Goal: Information Seeking & Learning: Learn about a topic

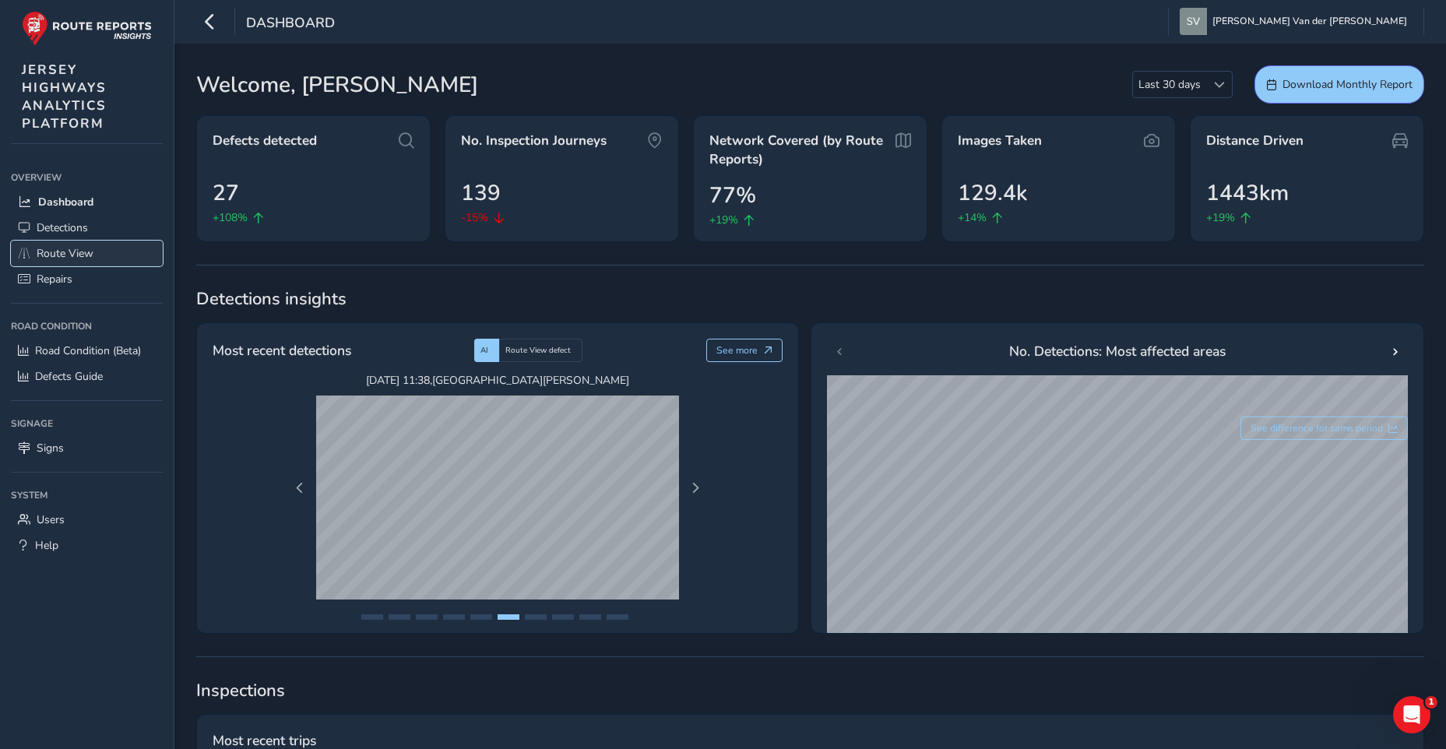
click at [68, 258] on span "Route View" at bounding box center [65, 253] width 57 height 15
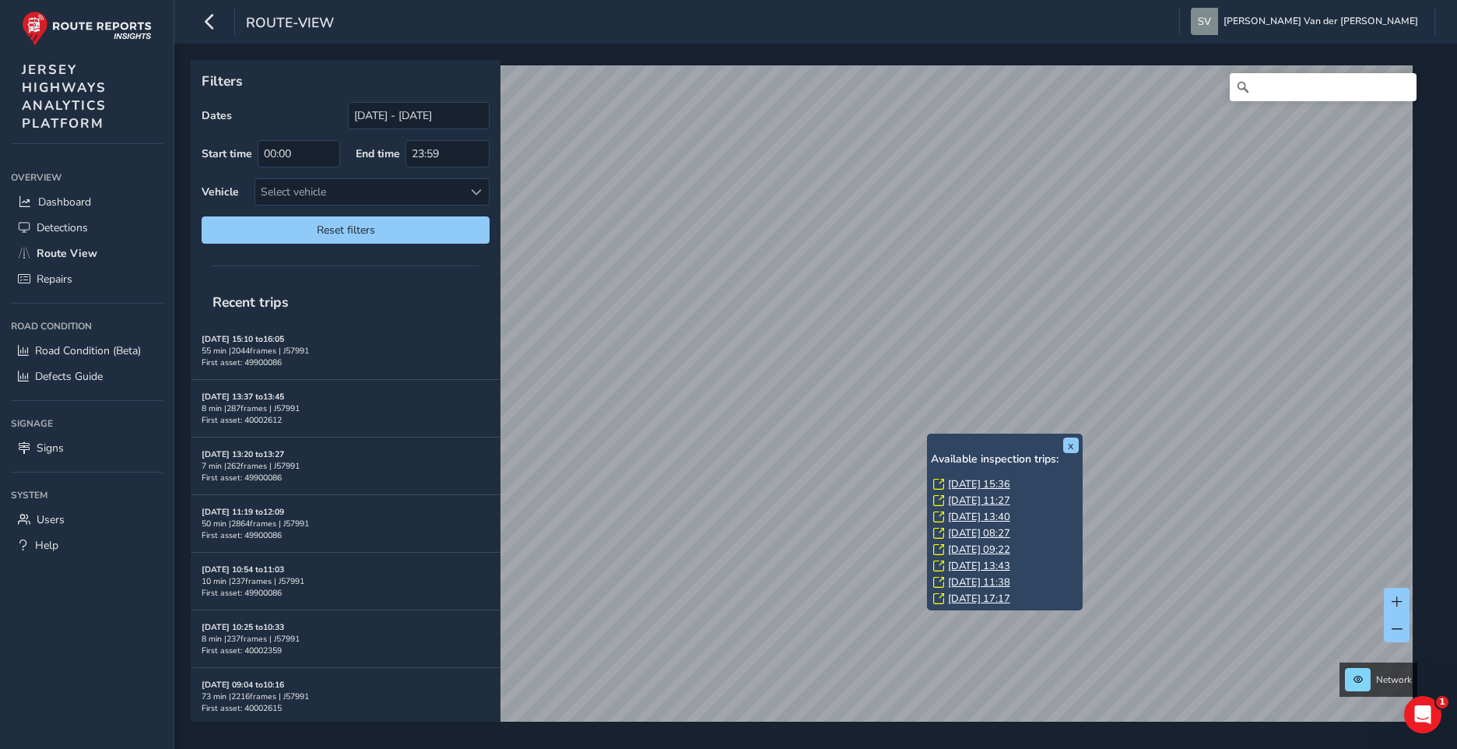
click at [928, 434] on div "x Available inspection trips: [GEOGRAPHIC_DATA][DATE] 15:36 [DATE] 11:27 [DATE]…" at bounding box center [1005, 522] width 156 height 177
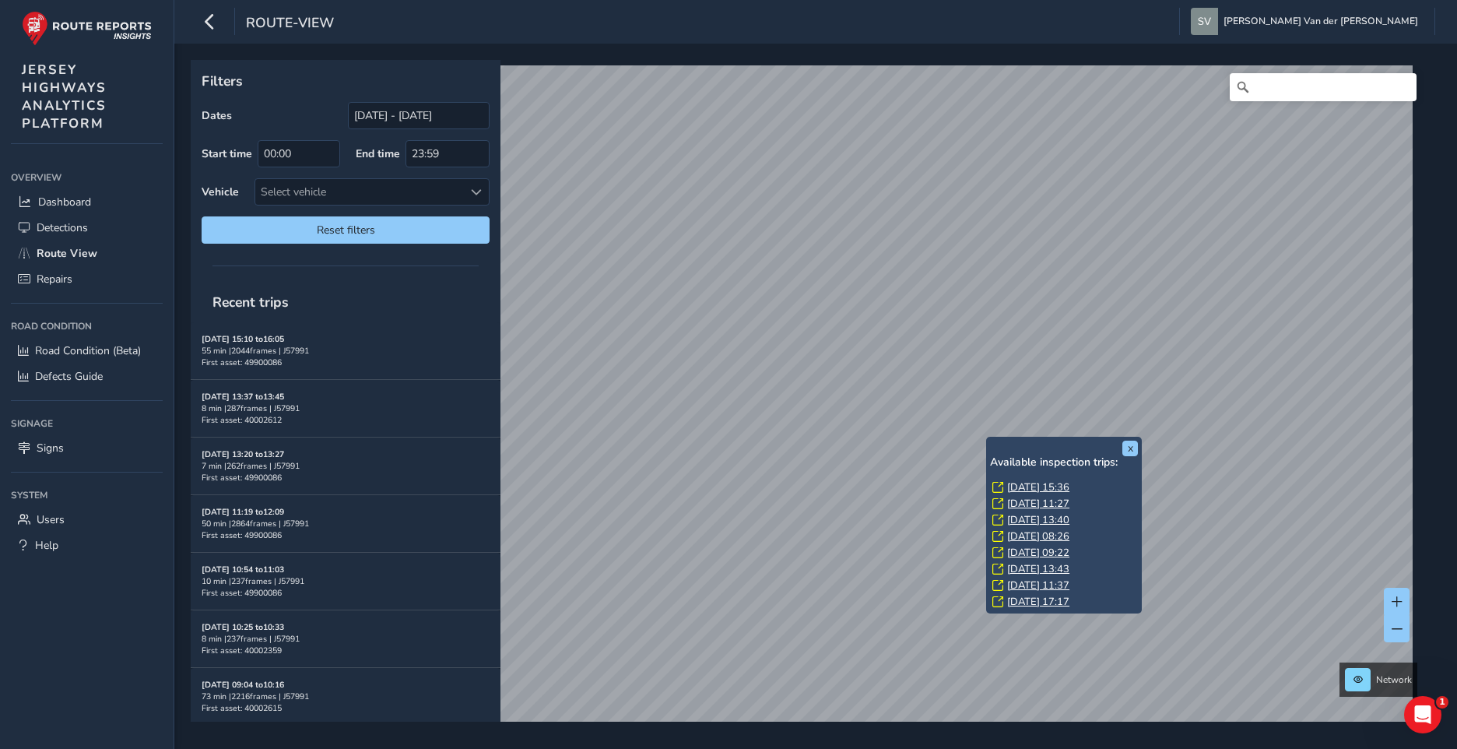
click at [1023, 483] on link "[DATE] 15:36" at bounding box center [1038, 487] width 62 height 14
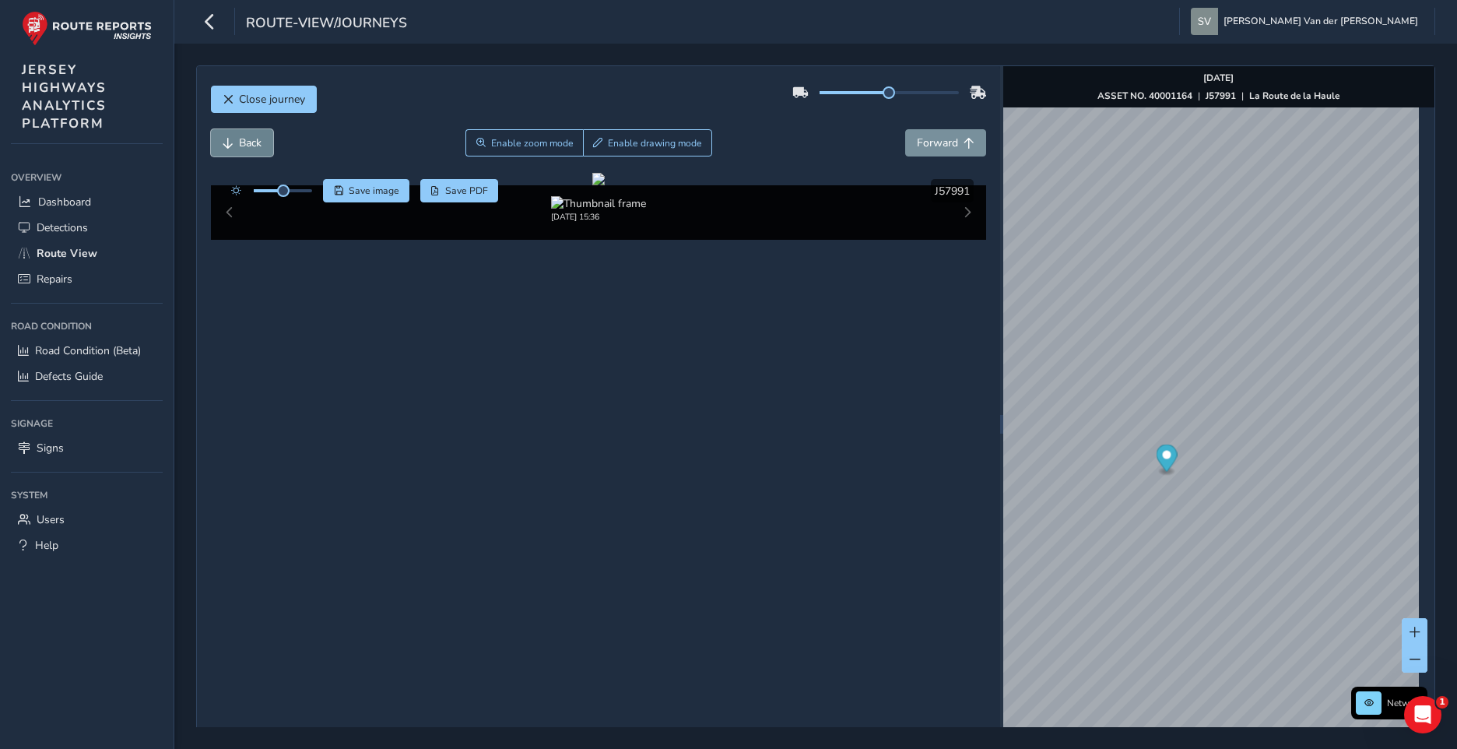
click at [248, 153] on button "Back" at bounding box center [242, 142] width 62 height 27
click at [971, 148] on button "Forward" at bounding box center [945, 142] width 81 height 27
click at [969, 144] on button "Forward" at bounding box center [945, 142] width 81 height 27
click at [969, 148] on button "Forward" at bounding box center [945, 142] width 81 height 27
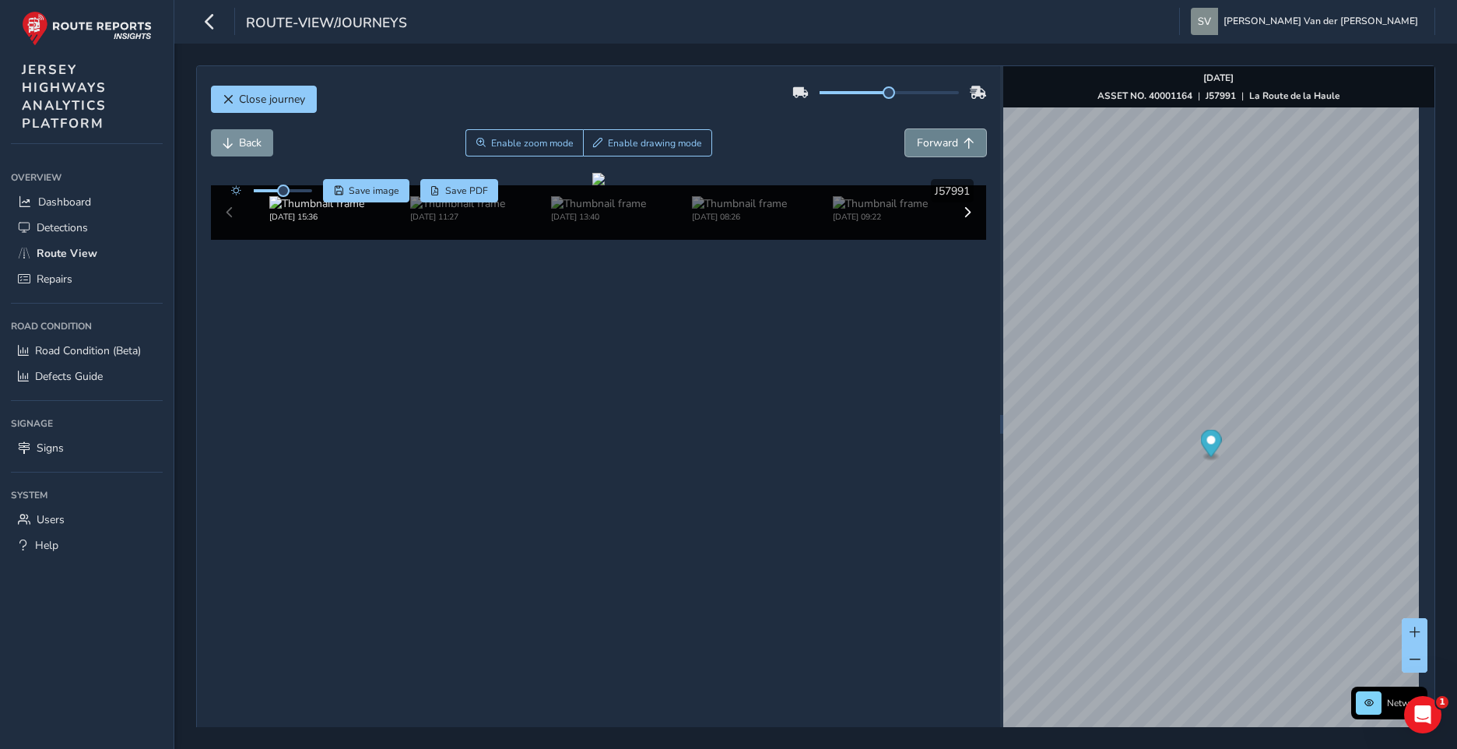
click at [918, 145] on span "Forward" at bounding box center [937, 142] width 41 height 15
click at [917, 146] on span "Forward" at bounding box center [937, 142] width 41 height 15
drag, startPoint x: 916, startPoint y: 146, endPoint x: 846, endPoint y: 128, distance: 72.3
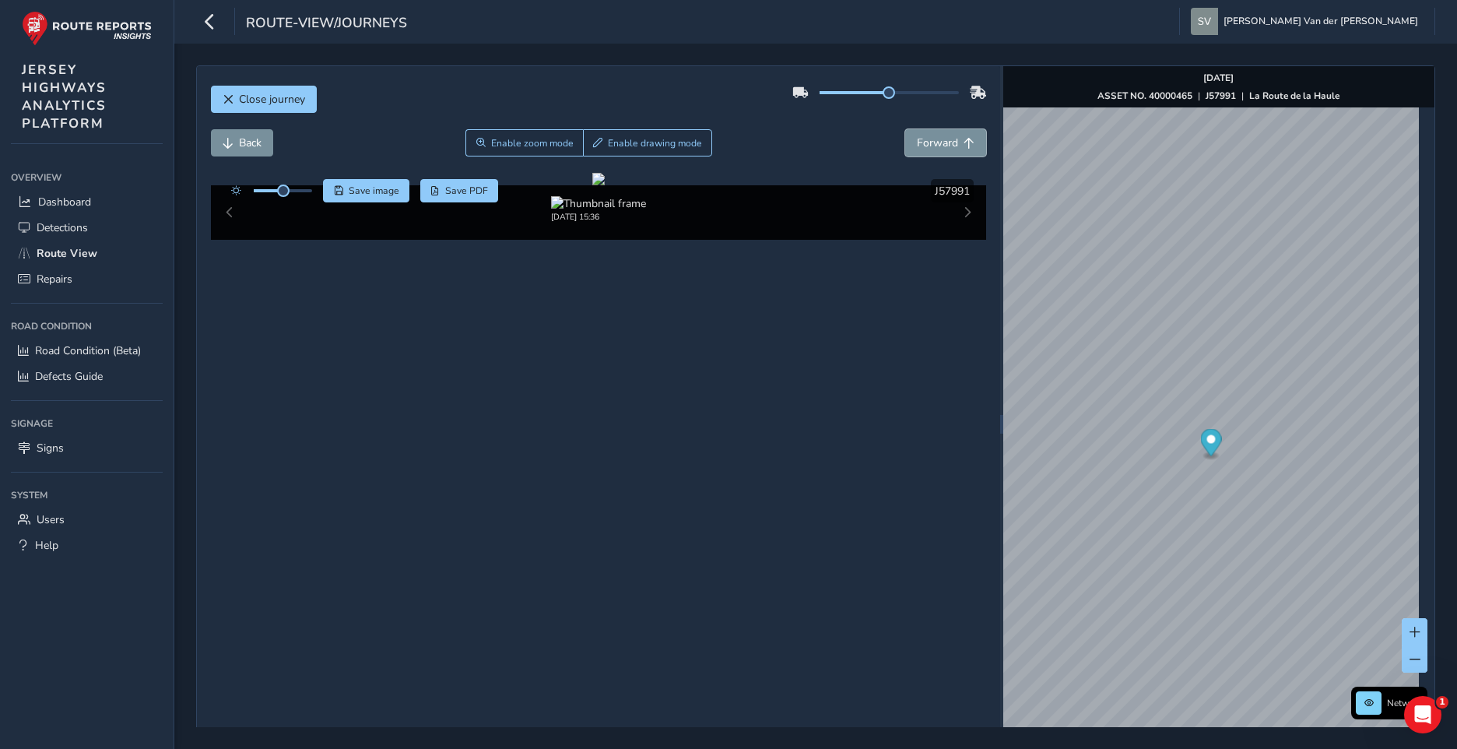
click at [848, 128] on div "Close journey Back Enable zoom mode Enable drawing mode Forward Click and Drag …" at bounding box center [598, 423] width 803 height 715
click at [255, 154] on button "Back" at bounding box center [242, 142] width 62 height 27
click at [251, 152] on button "Back" at bounding box center [242, 142] width 62 height 27
click at [921, 146] on span "Forward" at bounding box center [937, 142] width 41 height 15
click at [945, 125] on div "Close journey" at bounding box center [599, 105] width 776 height 50
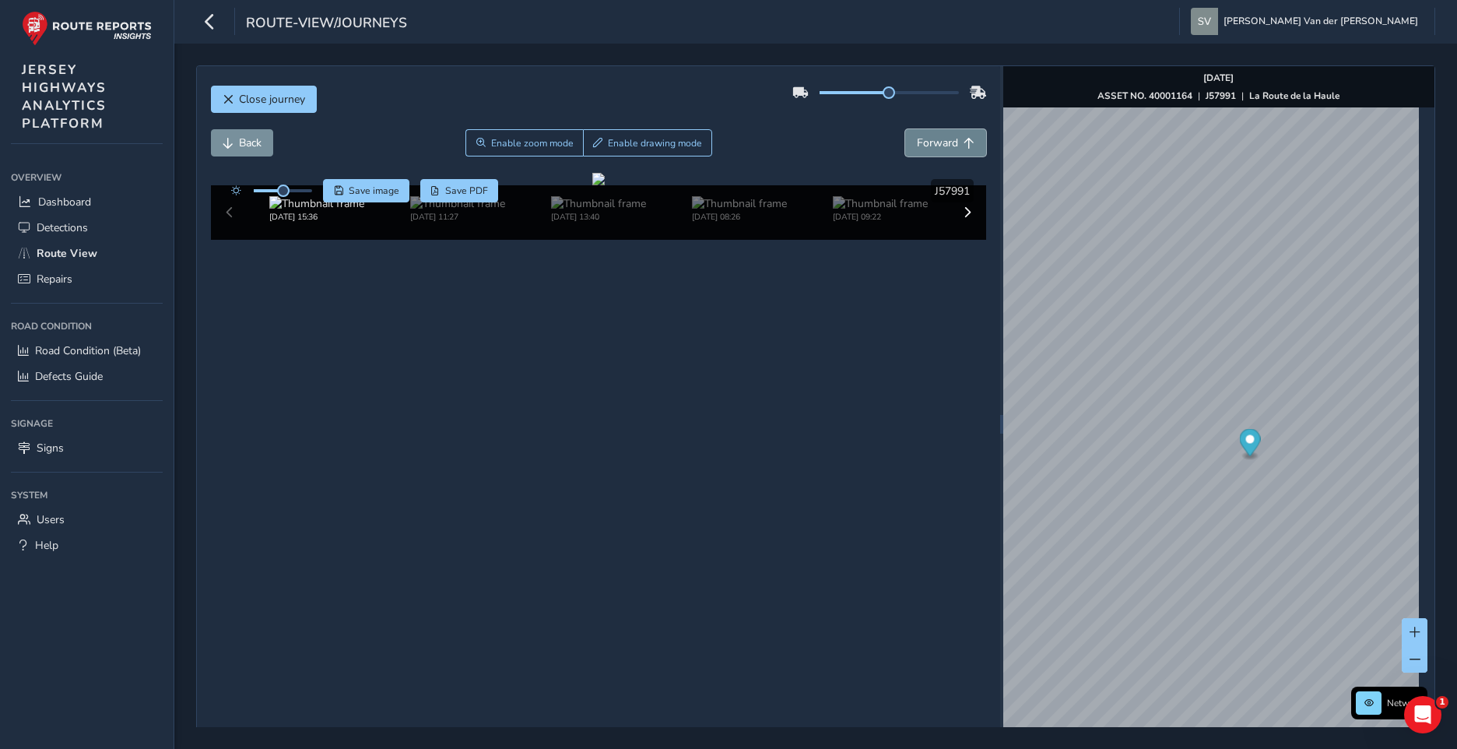
click at [941, 135] on span "Forward" at bounding box center [937, 142] width 41 height 15
click at [935, 148] on span "Forward" at bounding box center [937, 142] width 41 height 15
click at [219, 139] on button "Back" at bounding box center [242, 142] width 62 height 27
click at [955, 139] on button "Forward" at bounding box center [945, 142] width 81 height 27
click at [954, 141] on button "Forward" at bounding box center [945, 142] width 81 height 27
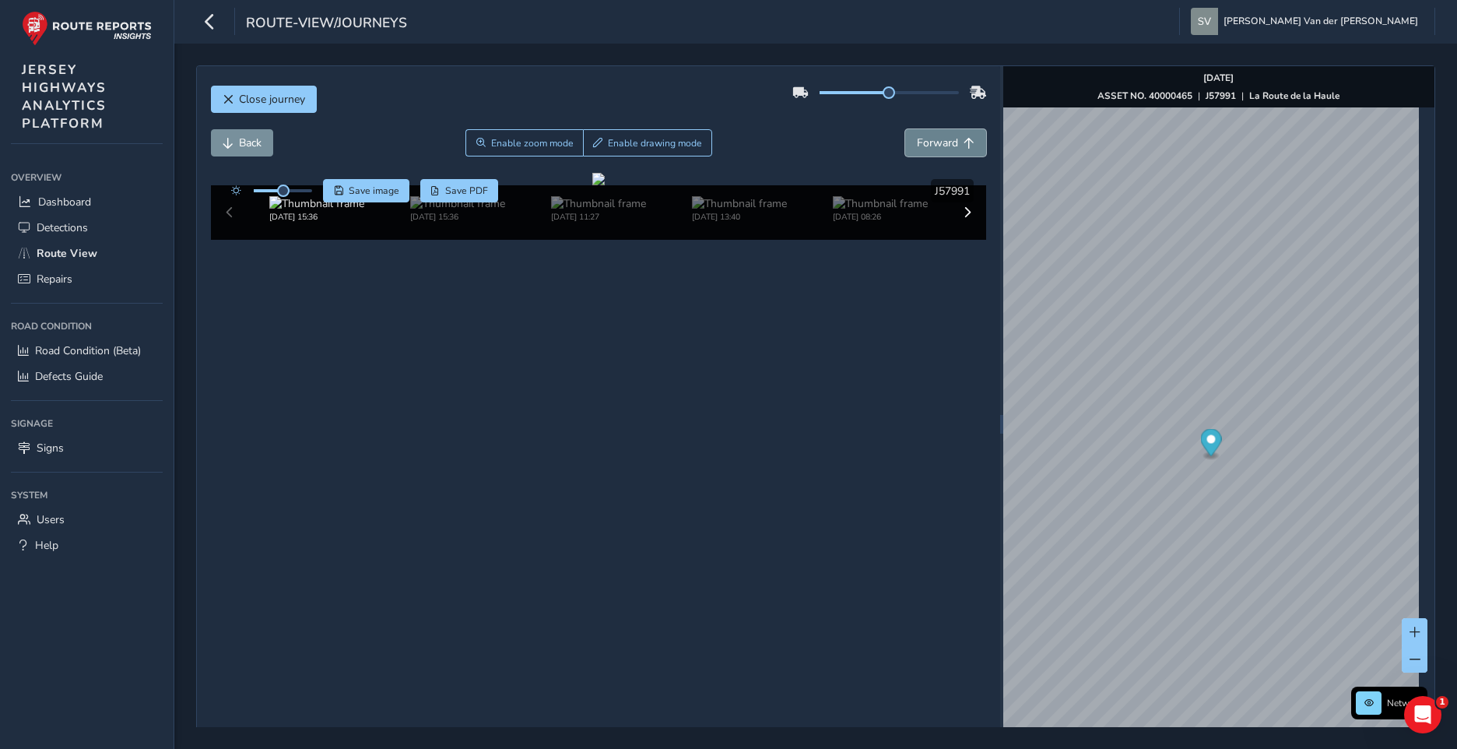
click at [954, 141] on button "Forward" at bounding box center [945, 142] width 81 height 27
click at [919, 147] on span "Forward" at bounding box center [937, 142] width 41 height 15
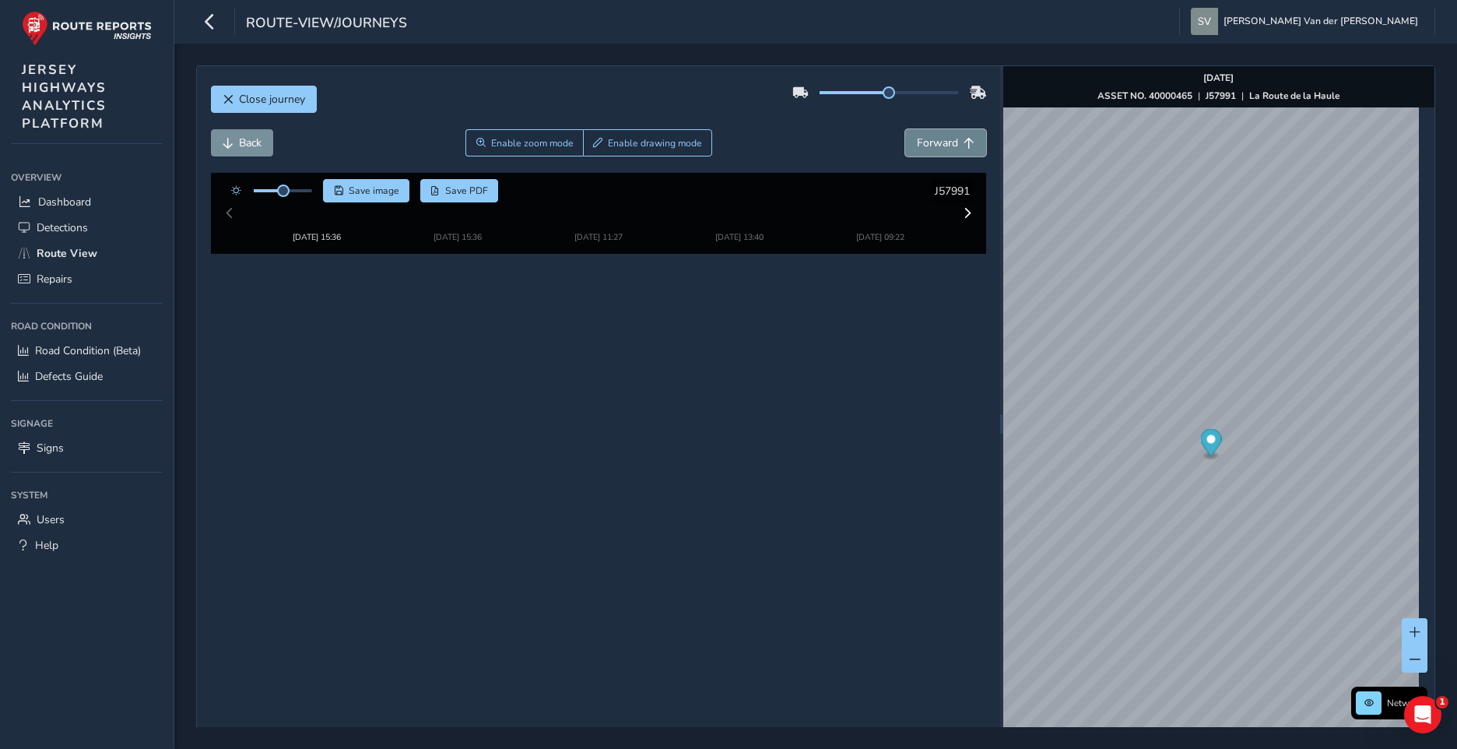
click at [919, 147] on span "Forward" at bounding box center [937, 142] width 41 height 15
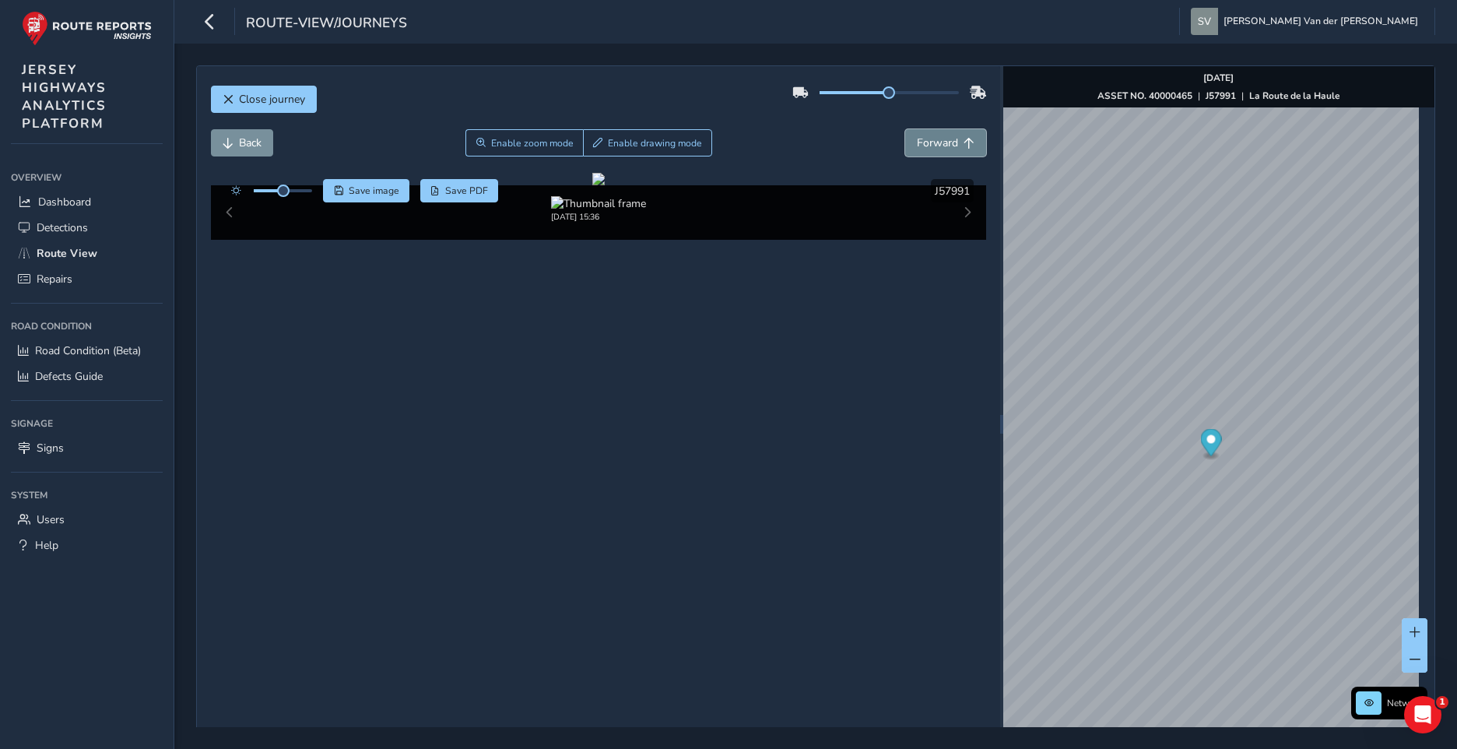
click at [919, 147] on span "Forward" at bounding box center [937, 142] width 41 height 15
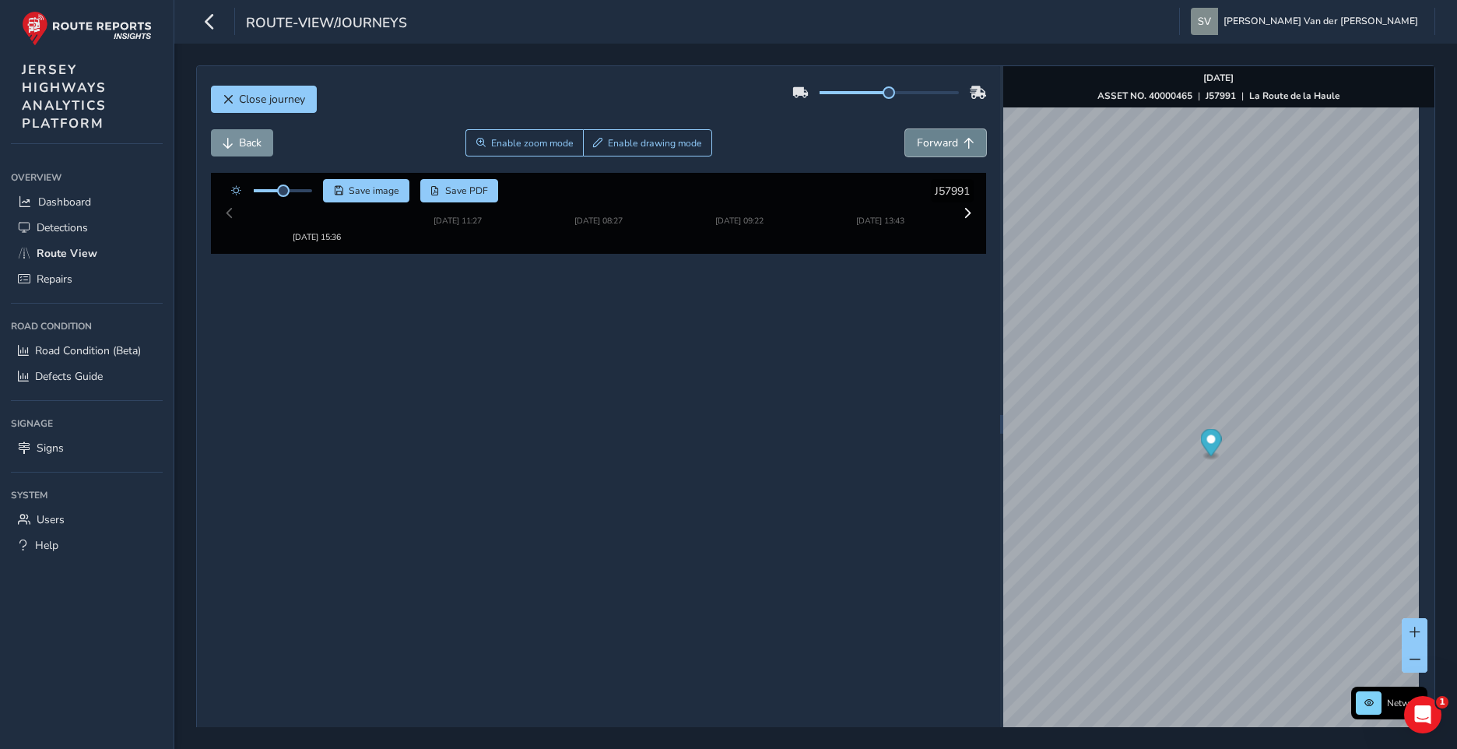
click at [919, 147] on span "Forward" at bounding box center [937, 142] width 41 height 15
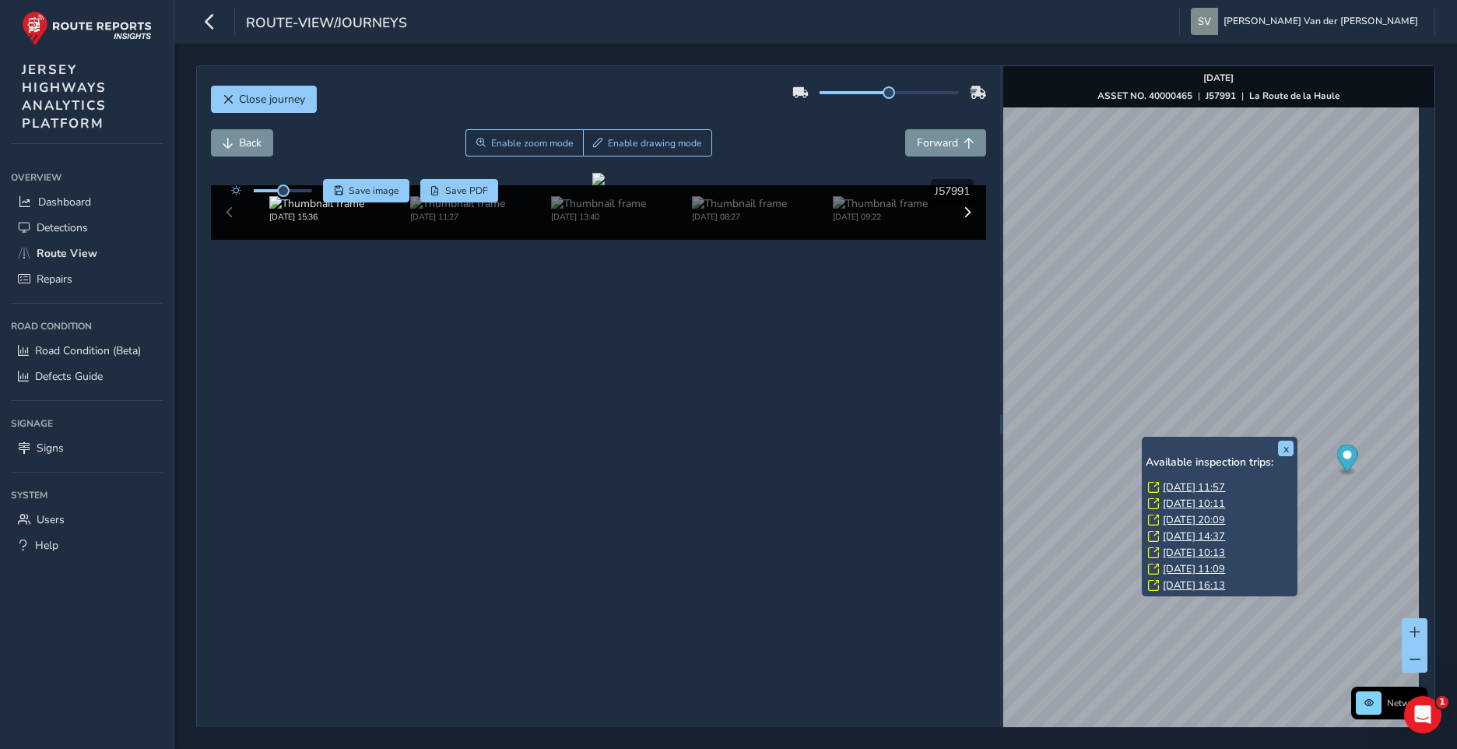
click at [1189, 487] on link "[DATE] 11:57" at bounding box center [1194, 487] width 62 height 14
click at [1195, 490] on link "[DATE] 11:57" at bounding box center [1194, 487] width 62 height 14
click at [1202, 486] on link "[DATE] 11:57" at bounding box center [1194, 487] width 62 height 14
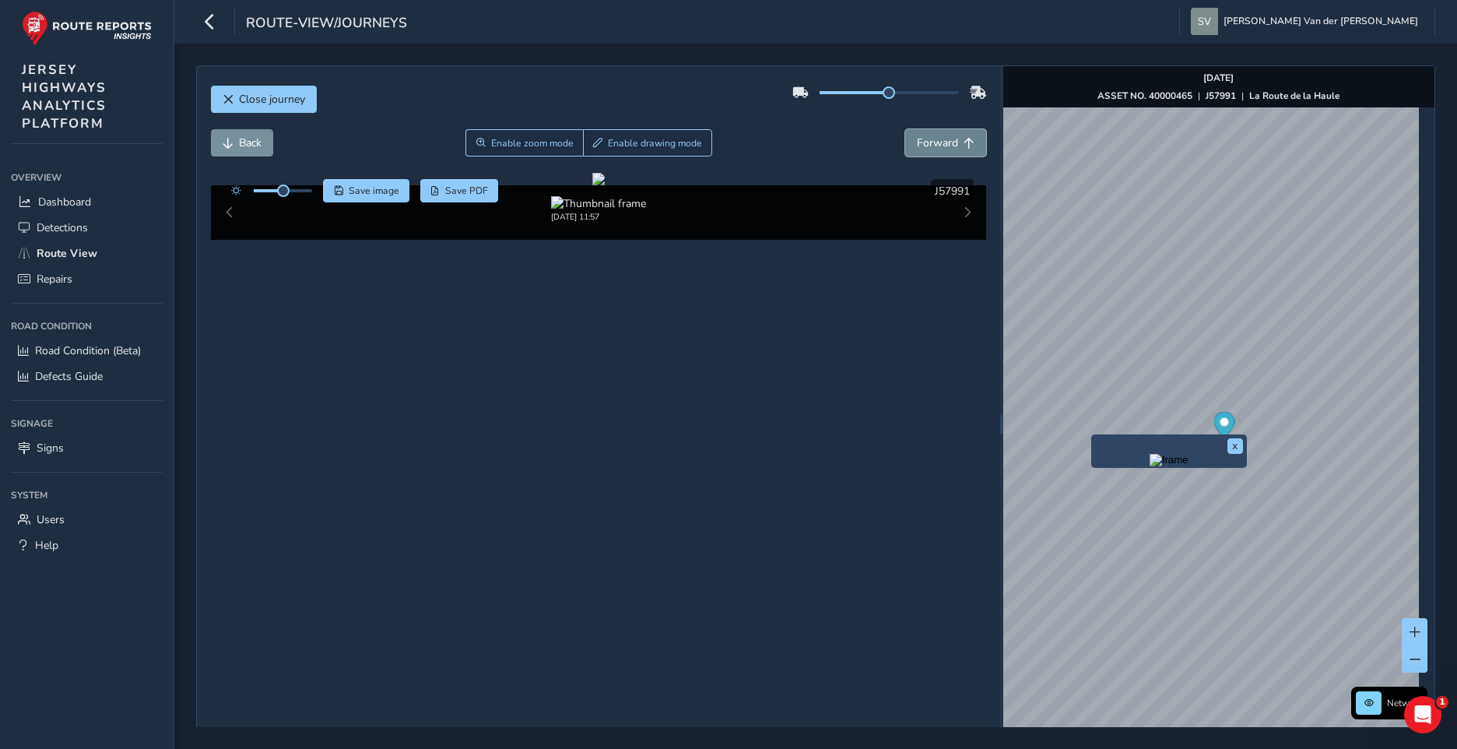
click at [953, 146] on button "Forward" at bounding box center [945, 142] width 81 height 27
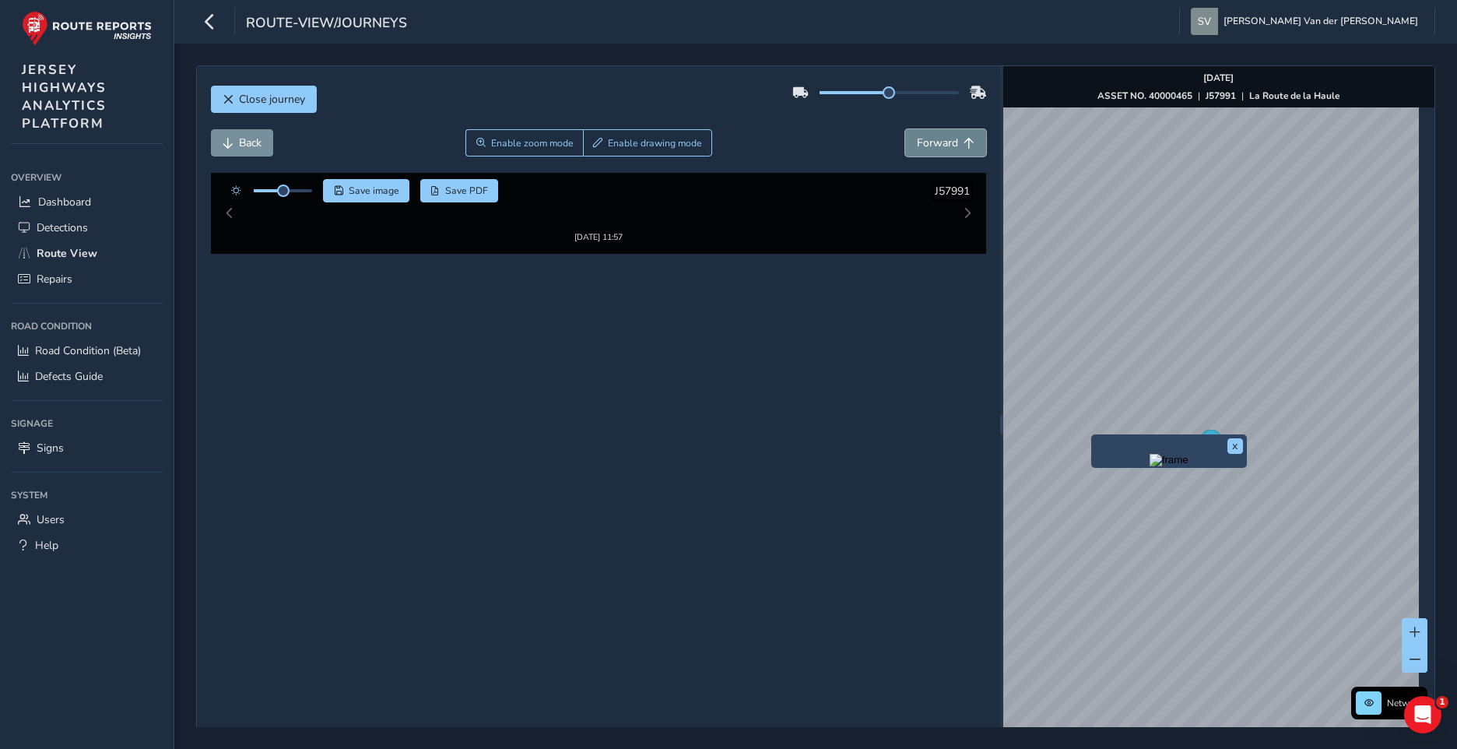
click at [953, 146] on button "Forward" at bounding box center [945, 142] width 81 height 27
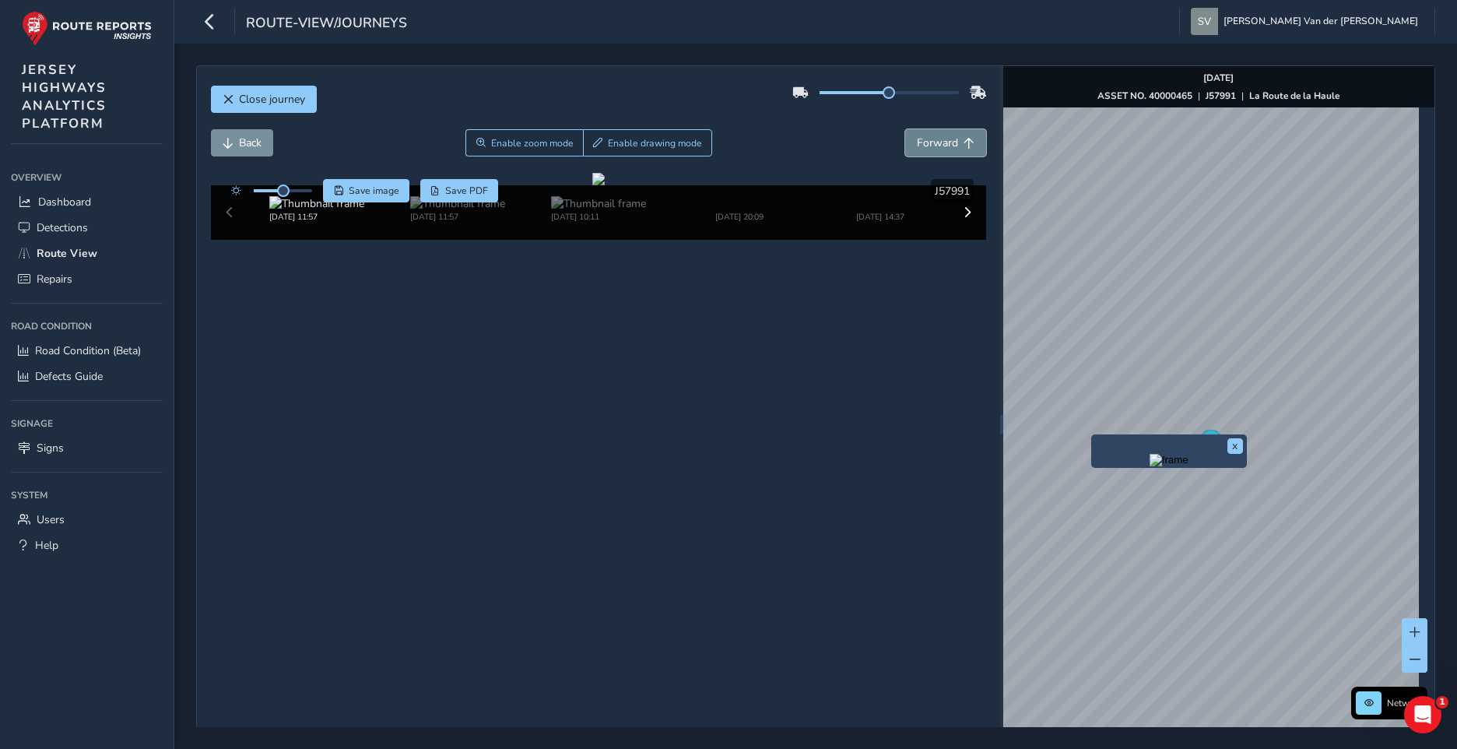
click at [952, 146] on button "Forward" at bounding box center [945, 142] width 81 height 27
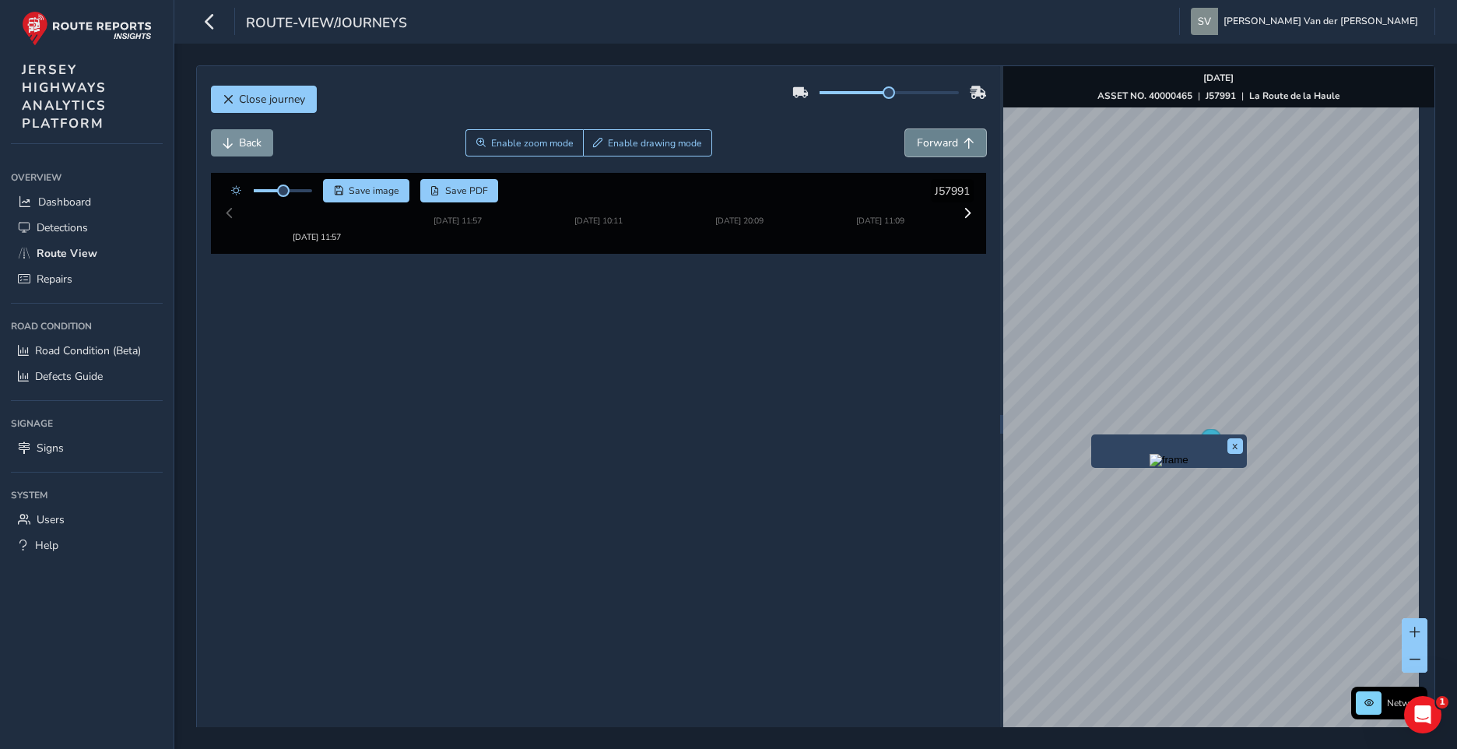
click at [952, 146] on button "Forward" at bounding box center [945, 142] width 81 height 27
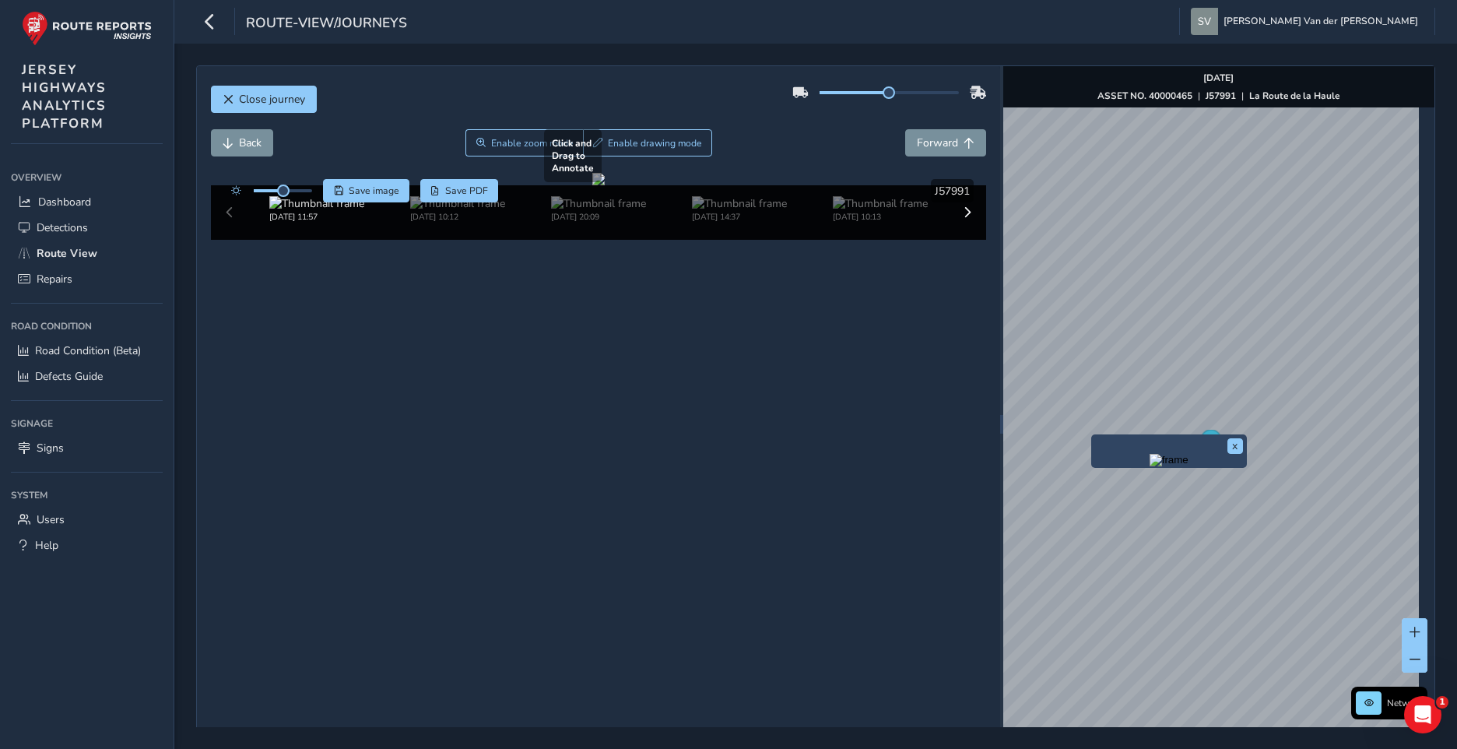
drag, startPoint x: 524, startPoint y: 458, endPoint x: 538, endPoint y: 423, distance: 37.7
click at [592, 185] on div at bounding box center [598, 179] width 12 height 12
click at [936, 142] on span "Forward" at bounding box center [937, 142] width 41 height 15
click at [248, 146] on span "Back" at bounding box center [250, 142] width 23 height 15
click at [940, 149] on span "Forward" at bounding box center [937, 142] width 41 height 15
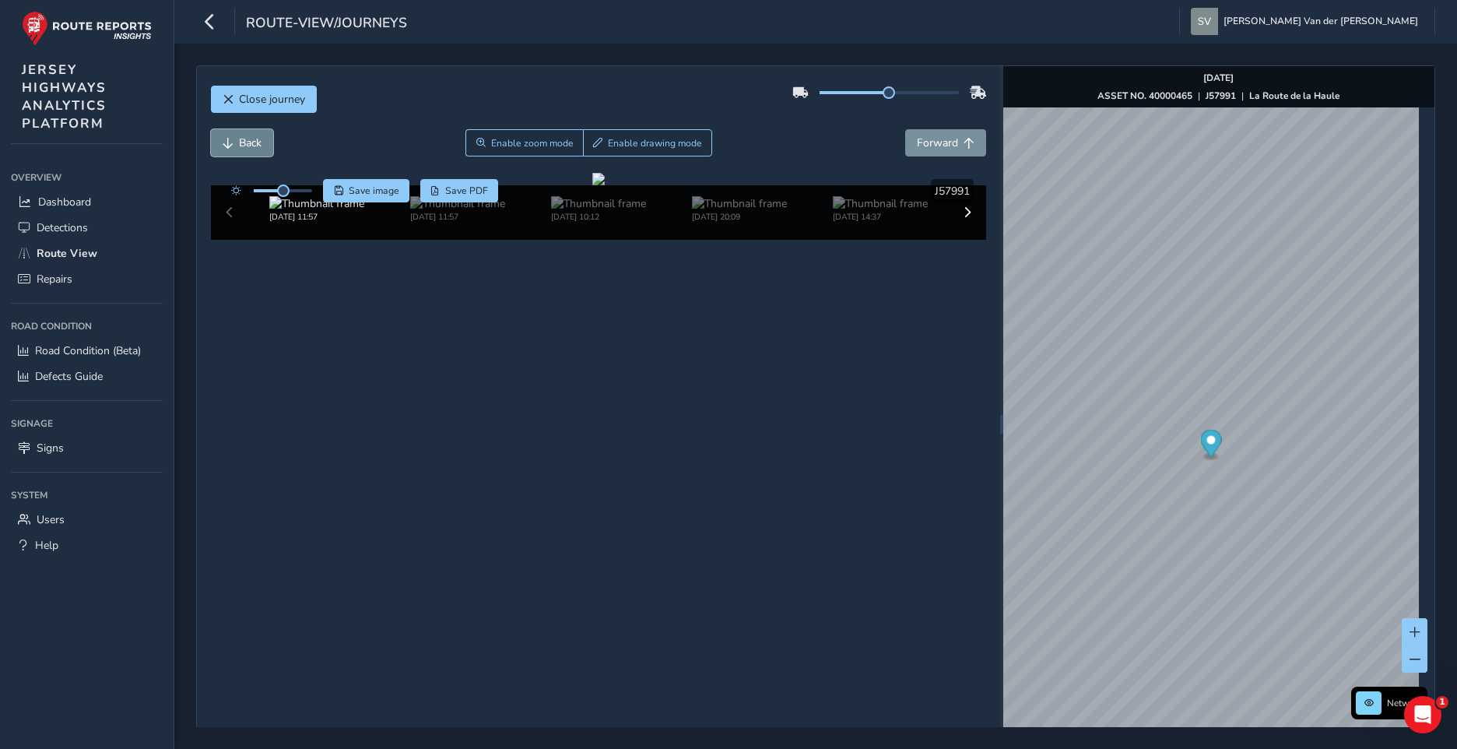
click at [225, 133] on button "Back" at bounding box center [242, 142] width 62 height 27
click at [946, 139] on span "Forward" at bounding box center [937, 142] width 41 height 15
click at [943, 144] on span "Forward" at bounding box center [937, 142] width 41 height 15
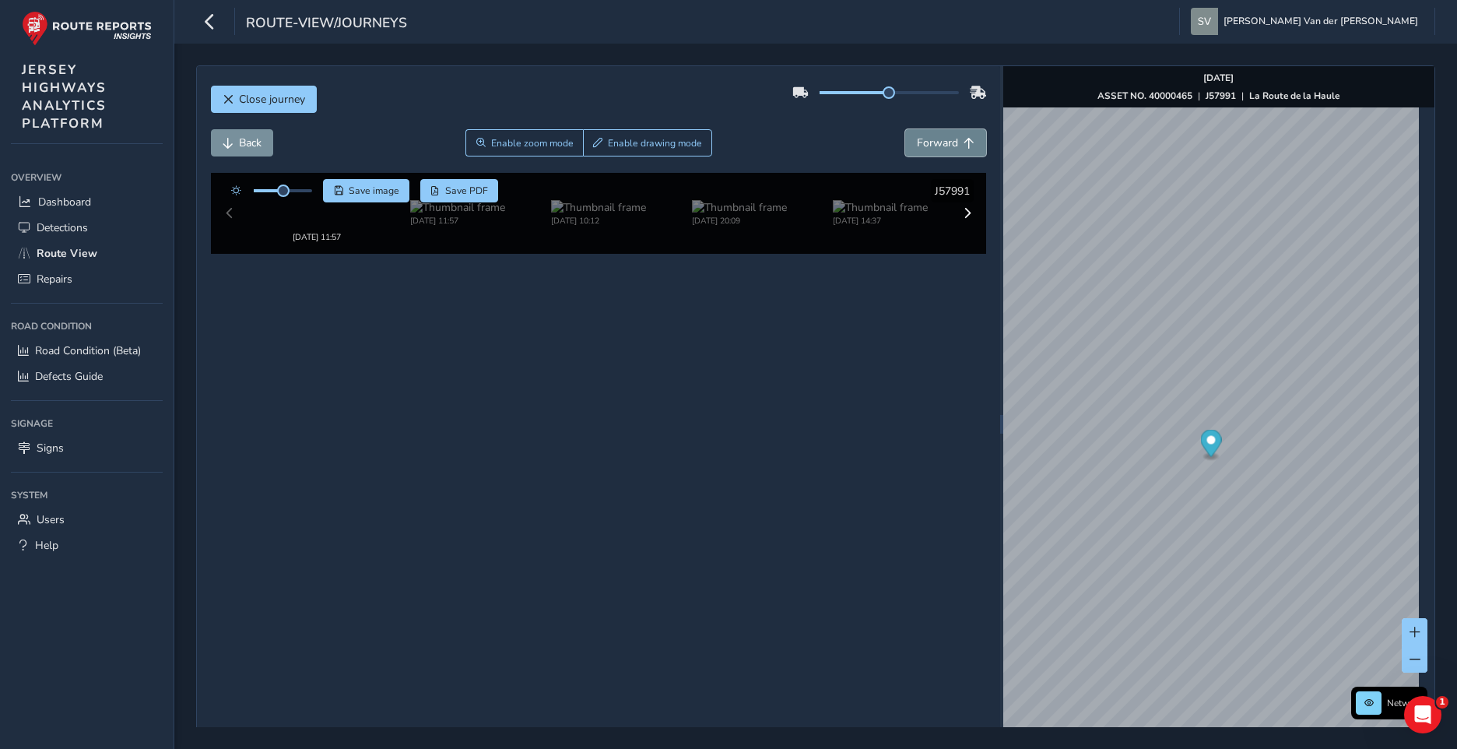
click at [941, 146] on span "Forward" at bounding box center [937, 142] width 41 height 15
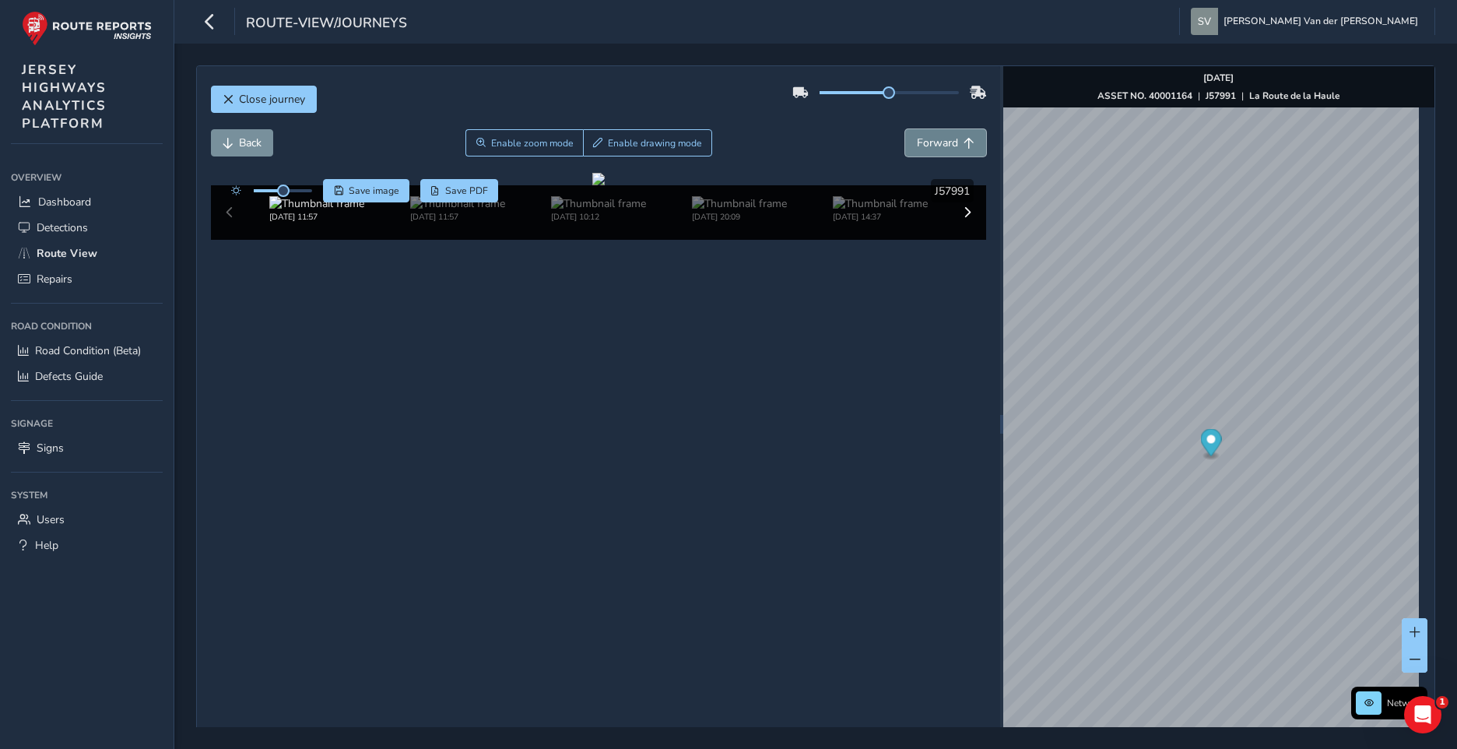
click at [941, 146] on span "Forward" at bounding box center [937, 142] width 41 height 15
click at [241, 142] on span "Back" at bounding box center [250, 142] width 23 height 15
click at [237, 149] on button "Back" at bounding box center [242, 142] width 62 height 27
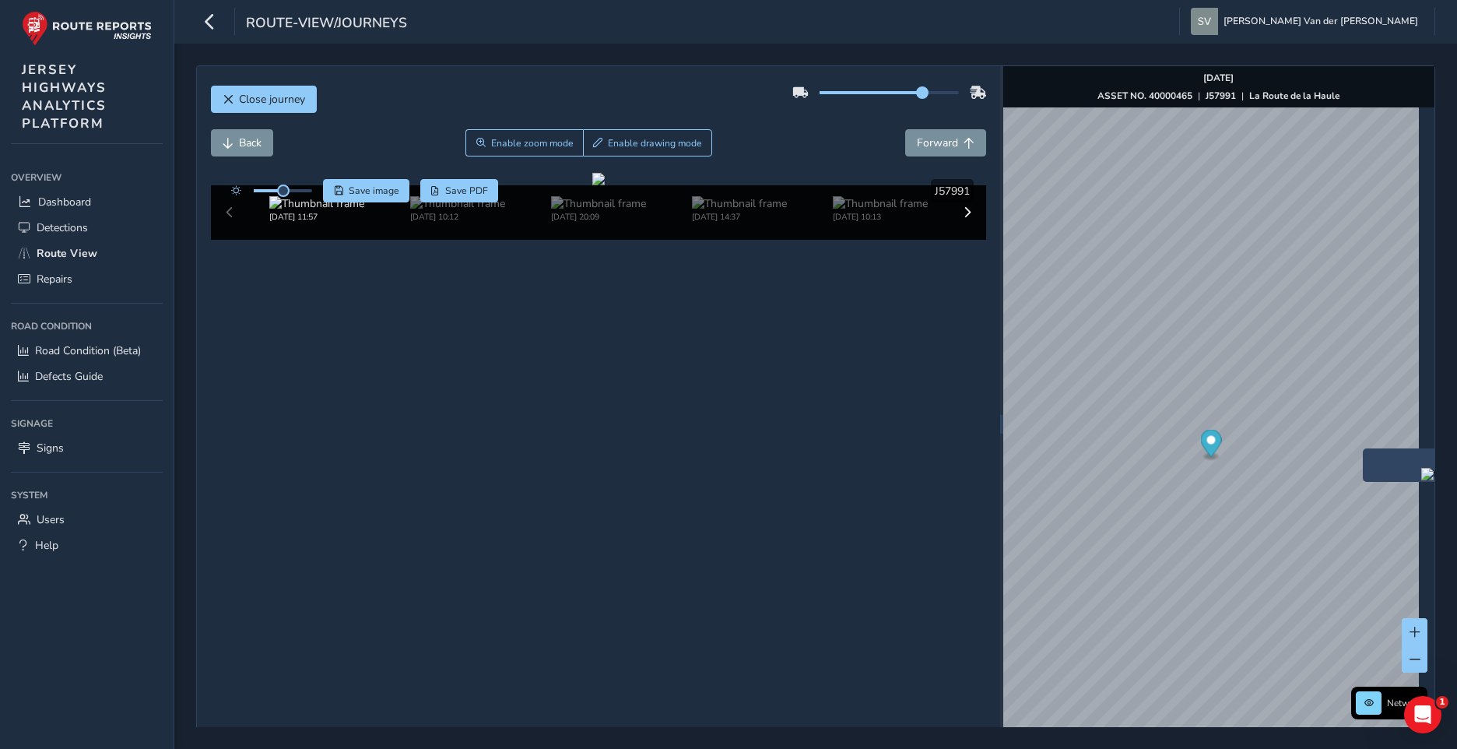
drag, startPoint x: 895, startPoint y: 93, endPoint x: 934, endPoint y: 93, distance: 38.9
click at [933, 93] on div at bounding box center [889, 92] width 139 height 3
click at [868, 96] on span at bounding box center [873, 92] width 12 height 12
click at [870, 94] on span at bounding box center [873, 92] width 12 height 12
drag, startPoint x: 870, startPoint y: 94, endPoint x: 826, endPoint y: 116, distance: 48.7
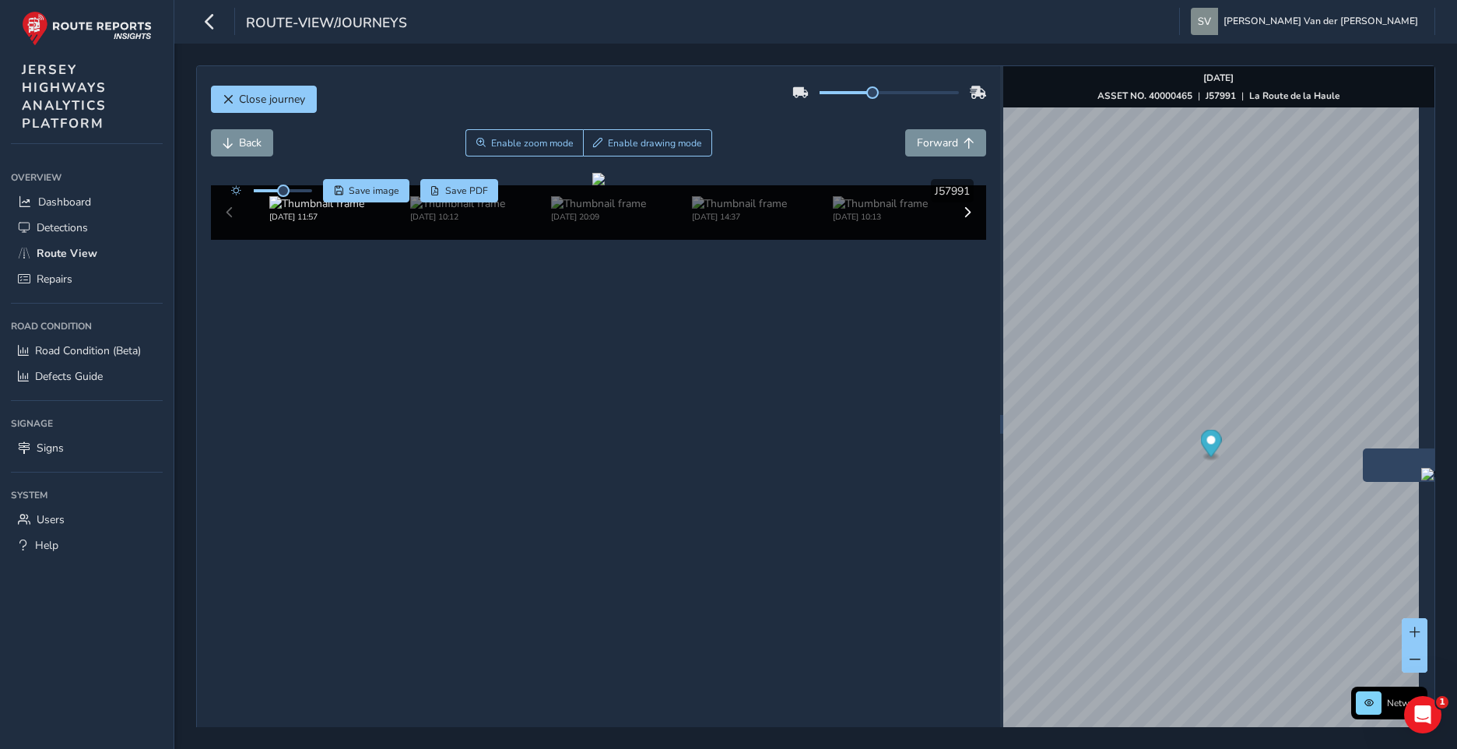
click at [826, 115] on div "Close journey" at bounding box center [599, 105] width 776 height 50
click at [520, 144] on span "Enable zoom mode" at bounding box center [531, 143] width 83 height 12
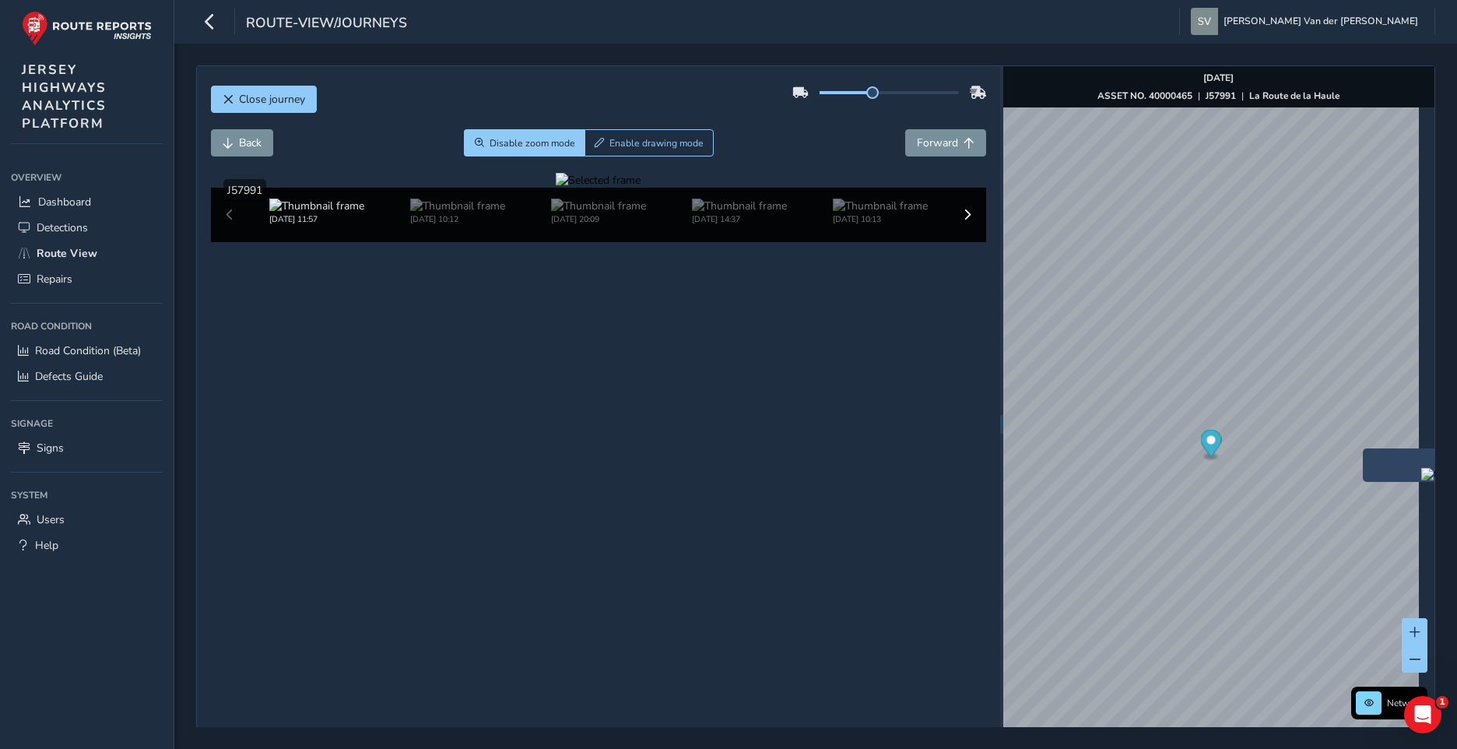
drag, startPoint x: 513, startPoint y: 443, endPoint x: 511, endPoint y: 412, distance: 31.2
click at [556, 188] on div at bounding box center [598, 180] width 85 height 15
click at [524, 473] on img at bounding box center [1082, 240] width 2242 height 1261
click at [556, 188] on div at bounding box center [598, 180] width 85 height 15
click at [490, 480] on img at bounding box center [1141, 213] width 2242 height 1261
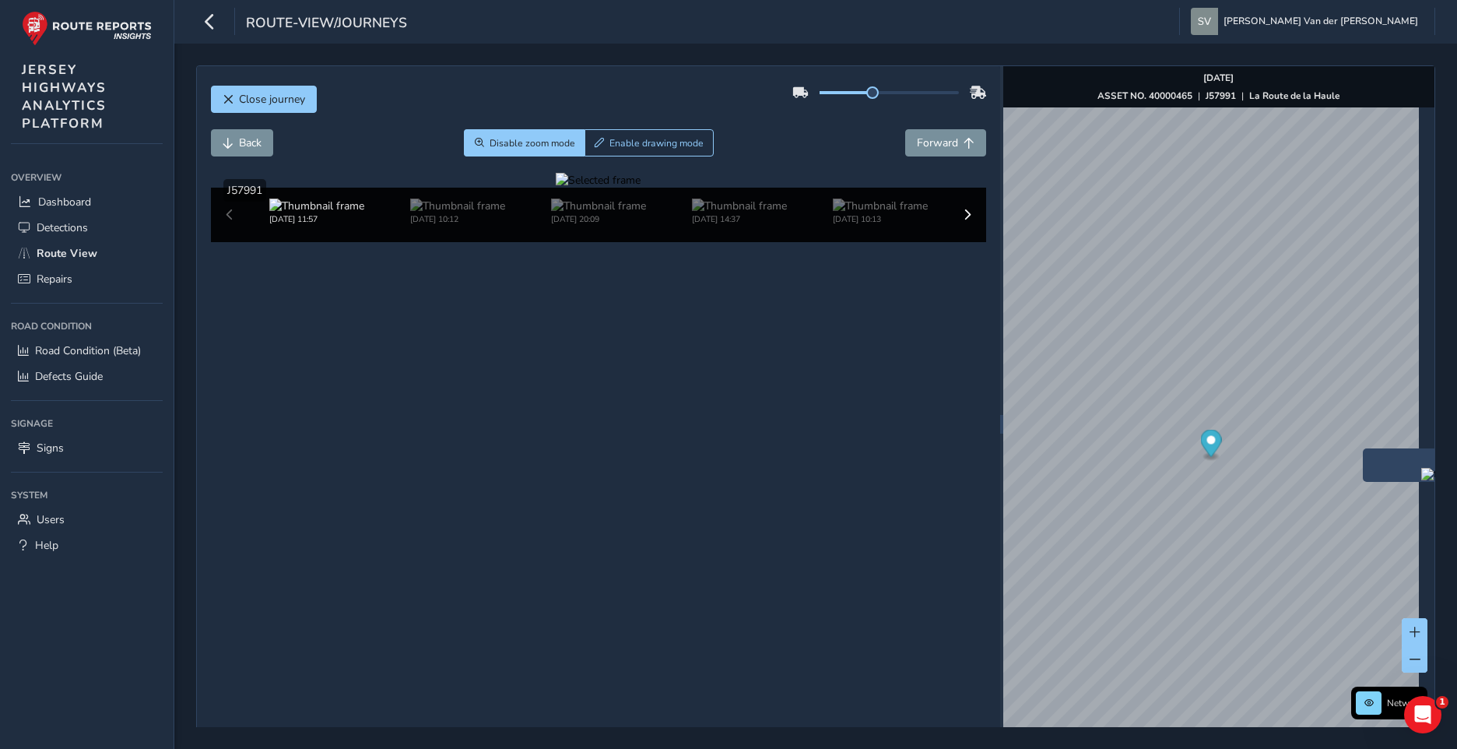
click at [556, 188] on div at bounding box center [598, 180] width 85 height 15
